Goal: Find specific page/section: Find specific page/section

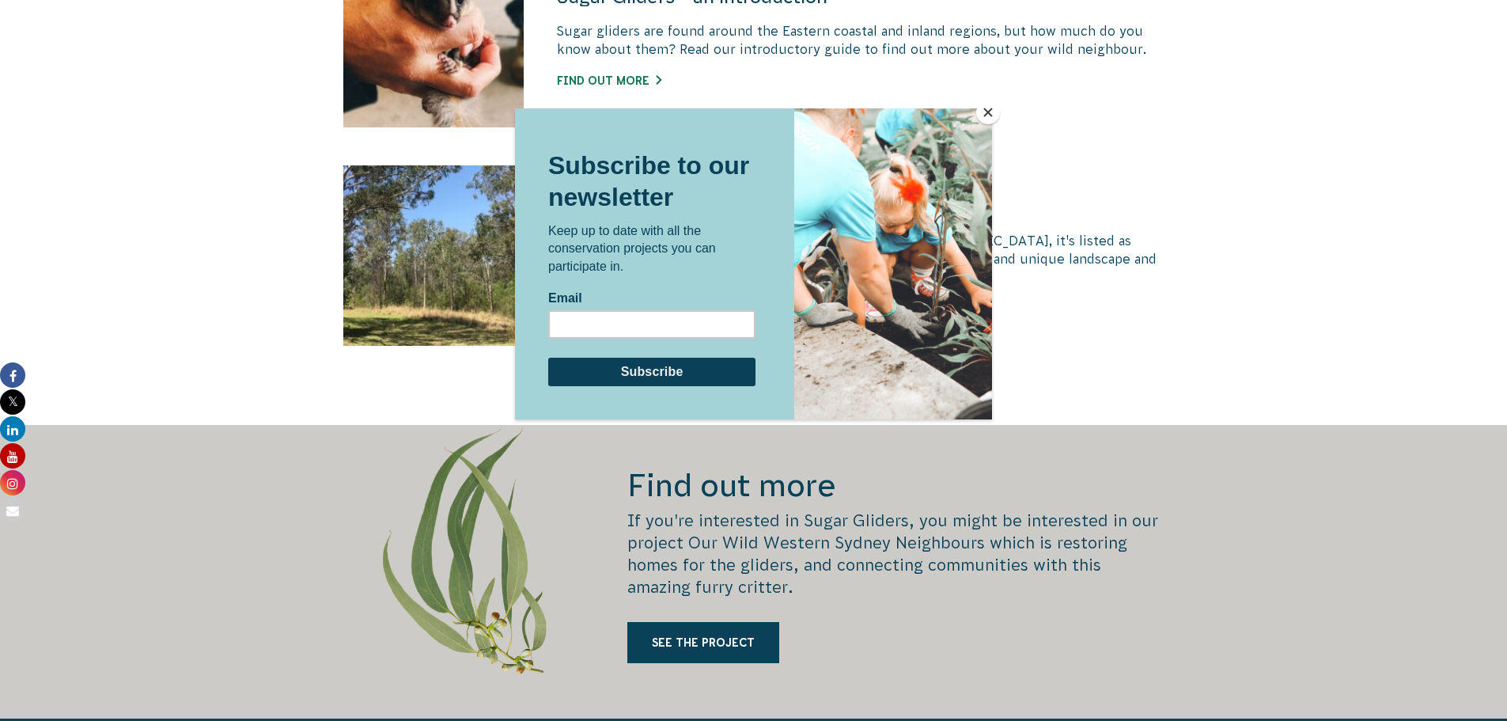
scroll to position [949, 0]
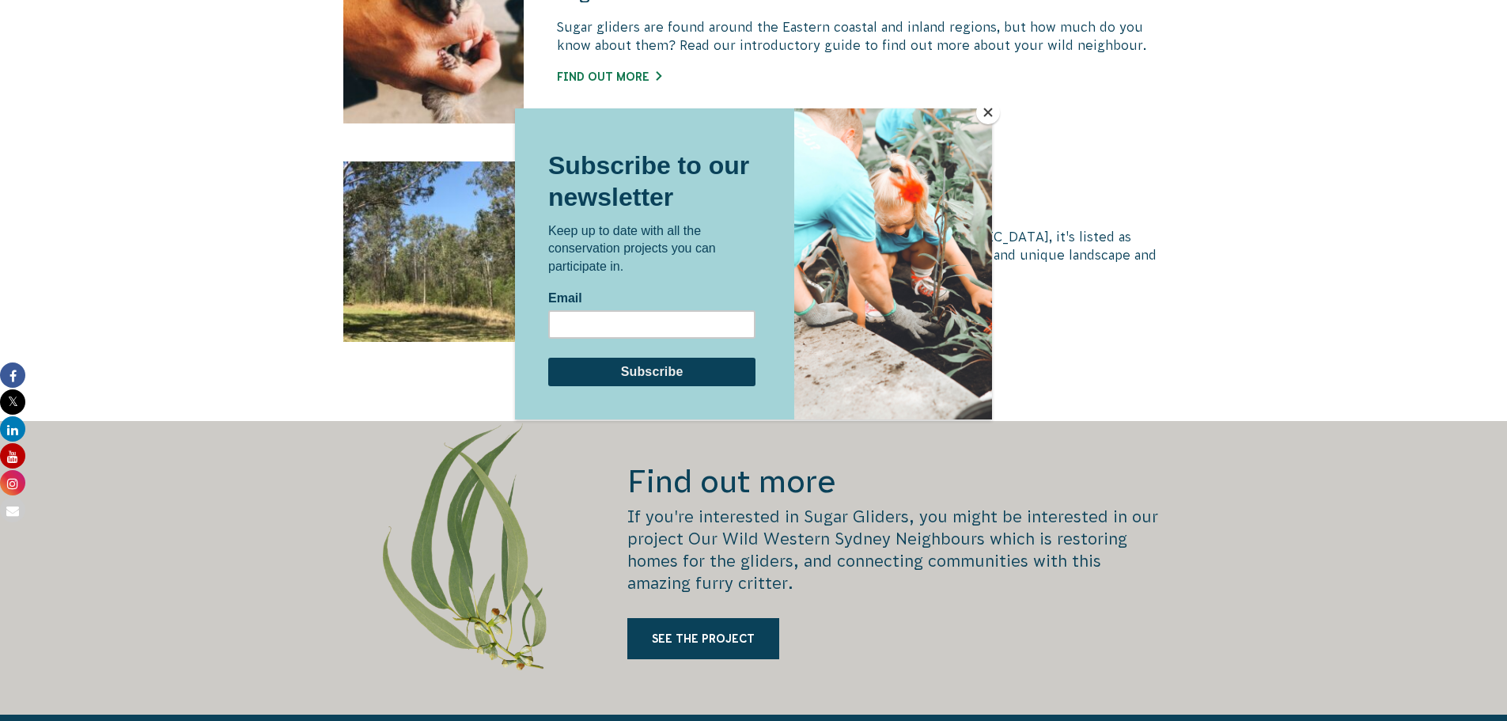
click at [980, 116] on button "Close" at bounding box center [988, 112] width 24 height 24
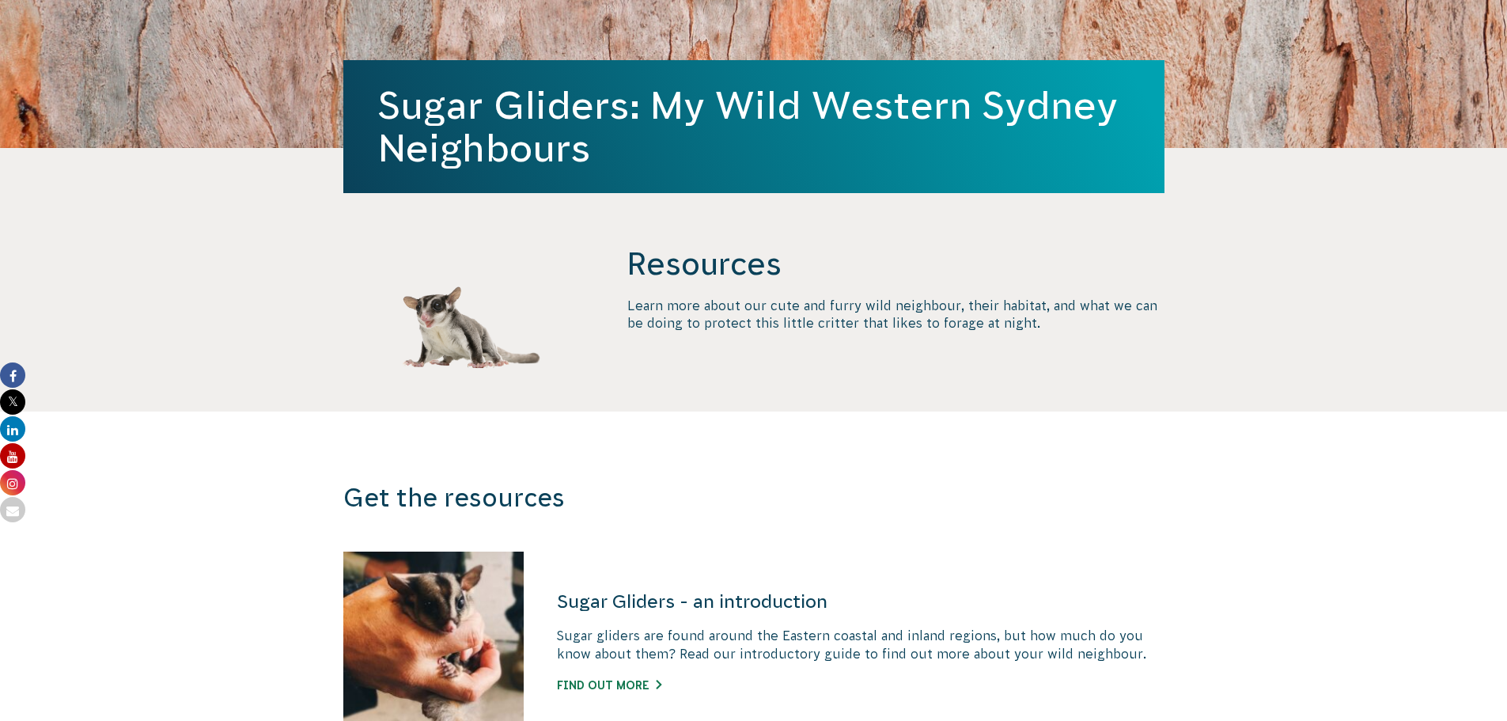
scroll to position [0, 0]
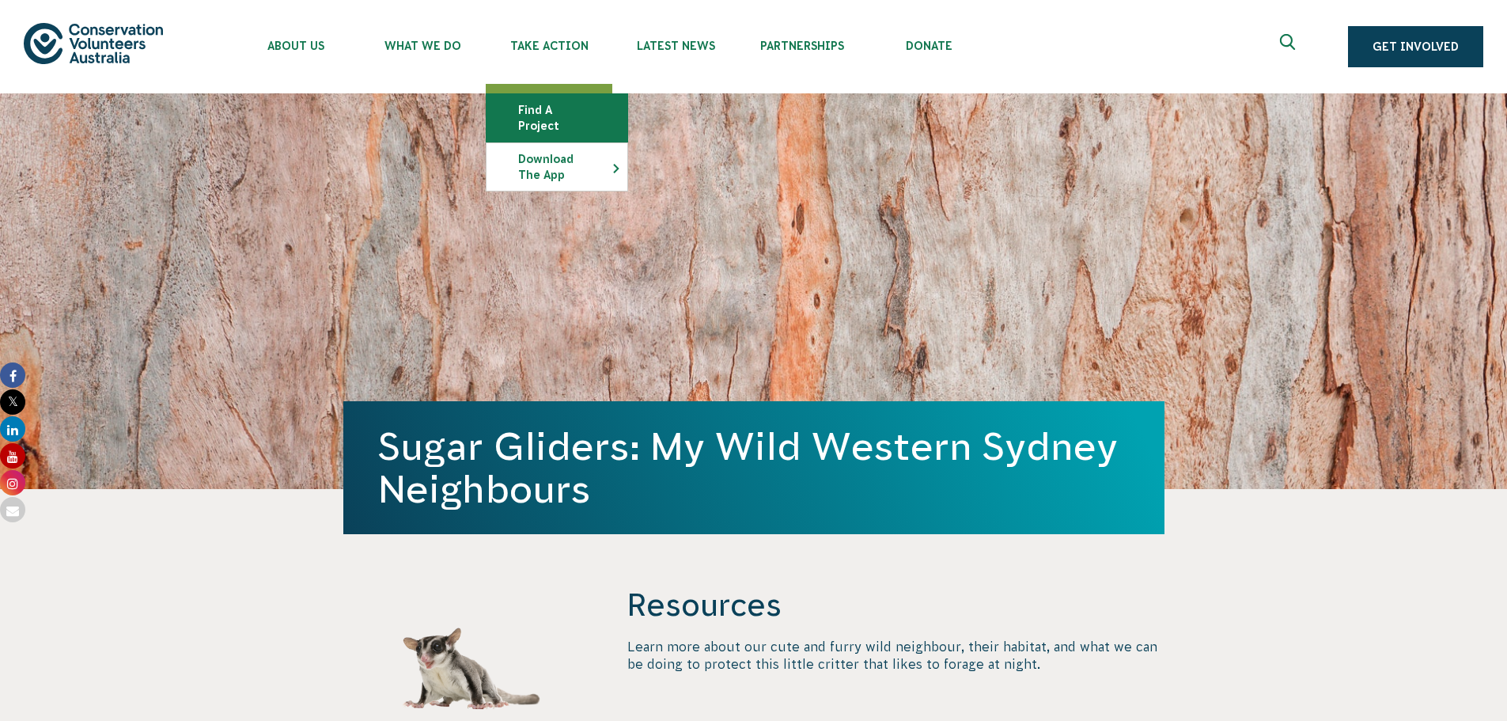
click at [567, 113] on link "Find a project" at bounding box center [557, 117] width 141 height 47
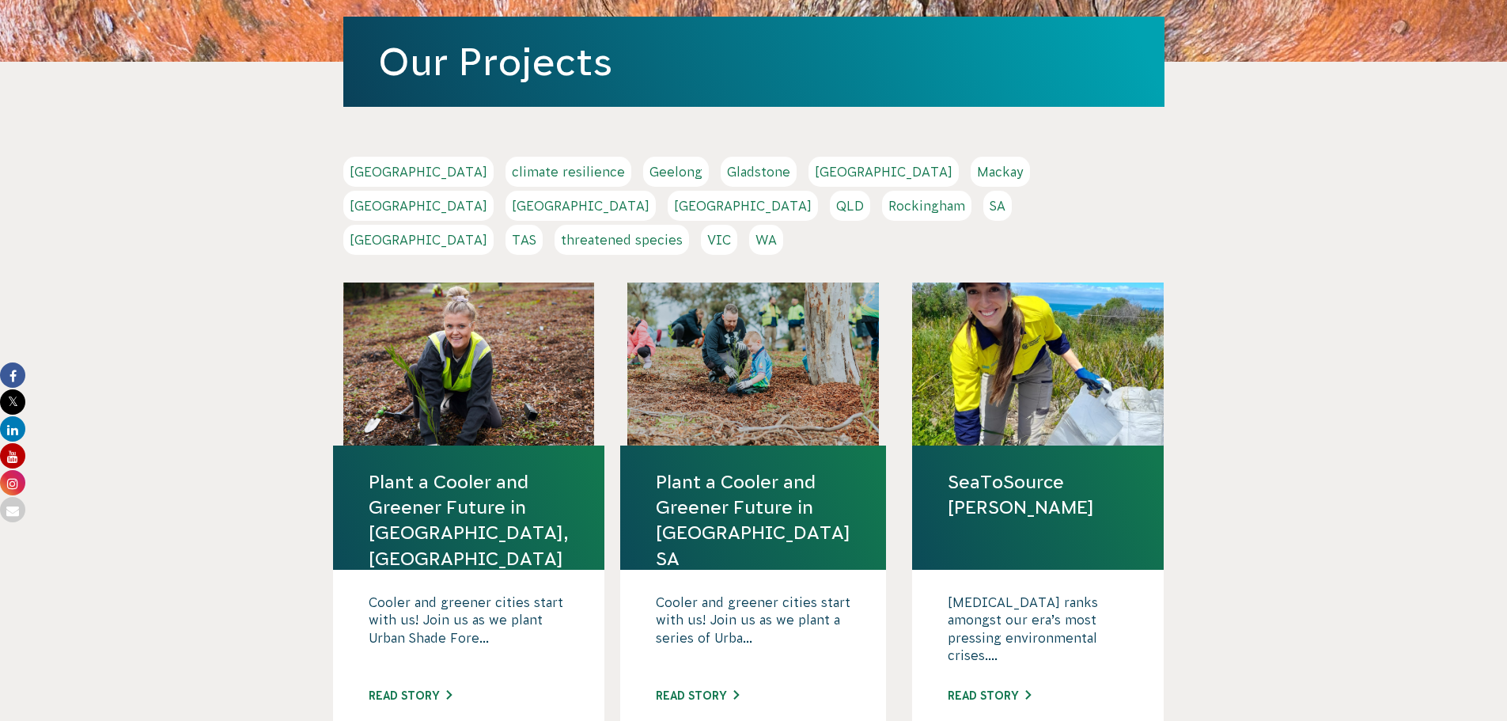
scroll to position [316, 0]
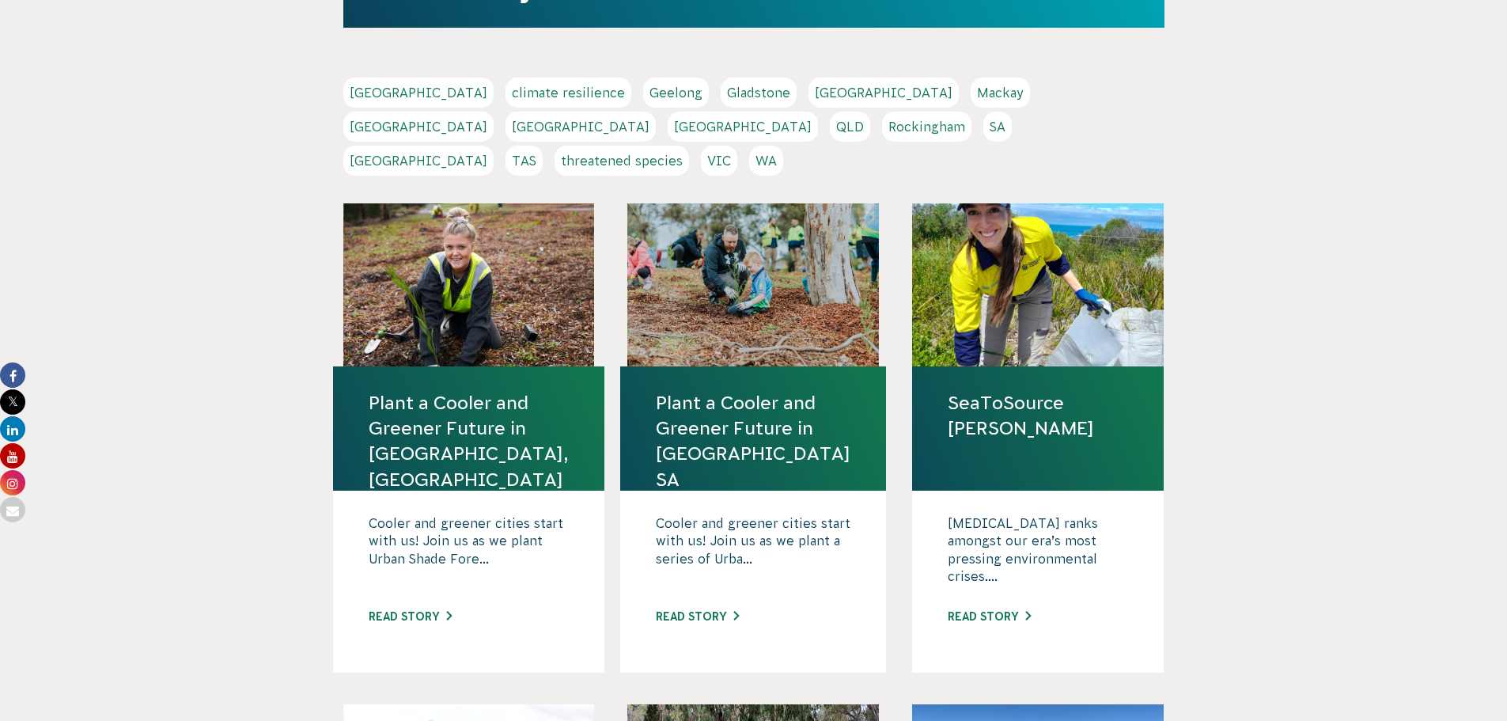
click at [494, 146] on link "[GEOGRAPHIC_DATA]" at bounding box center [418, 161] width 150 height 30
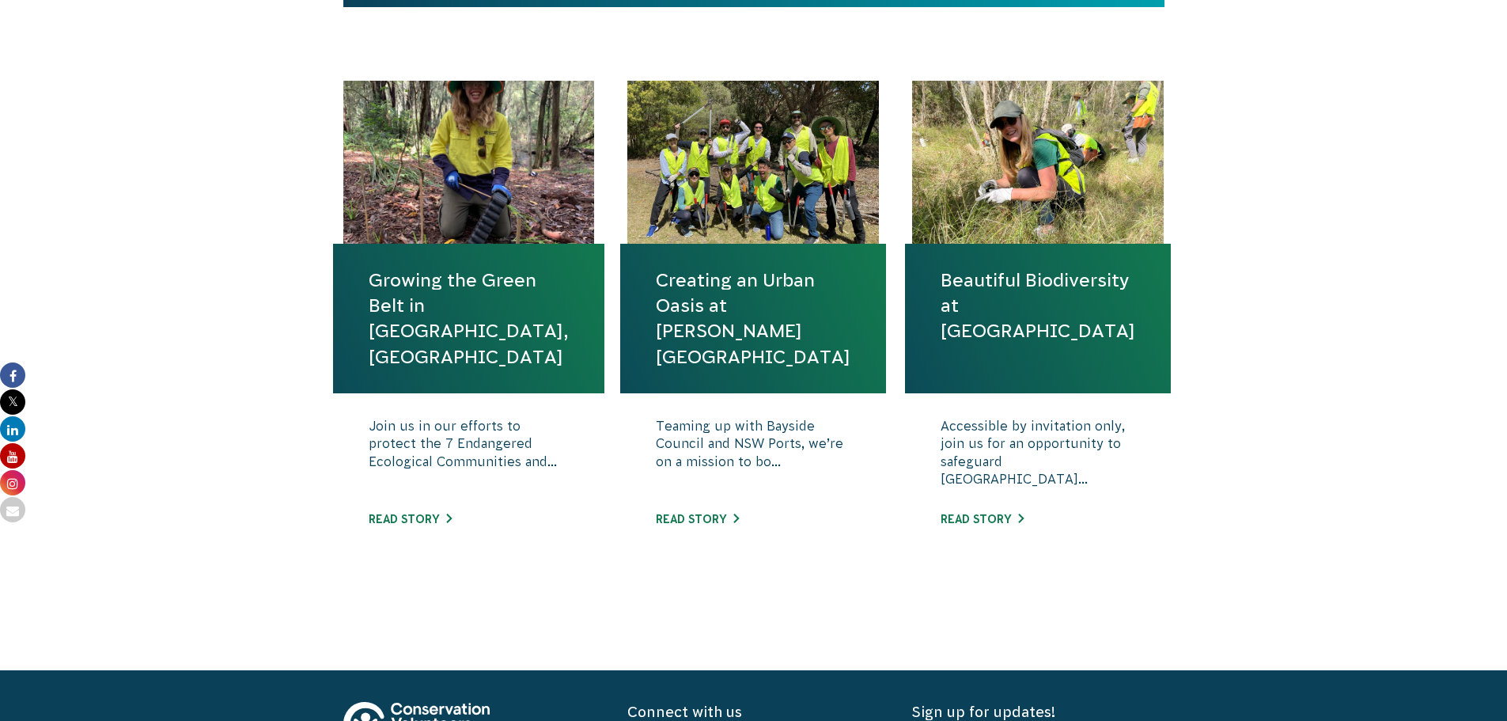
scroll to position [554, 0]
